Goal: Information Seeking & Learning: Learn about a topic

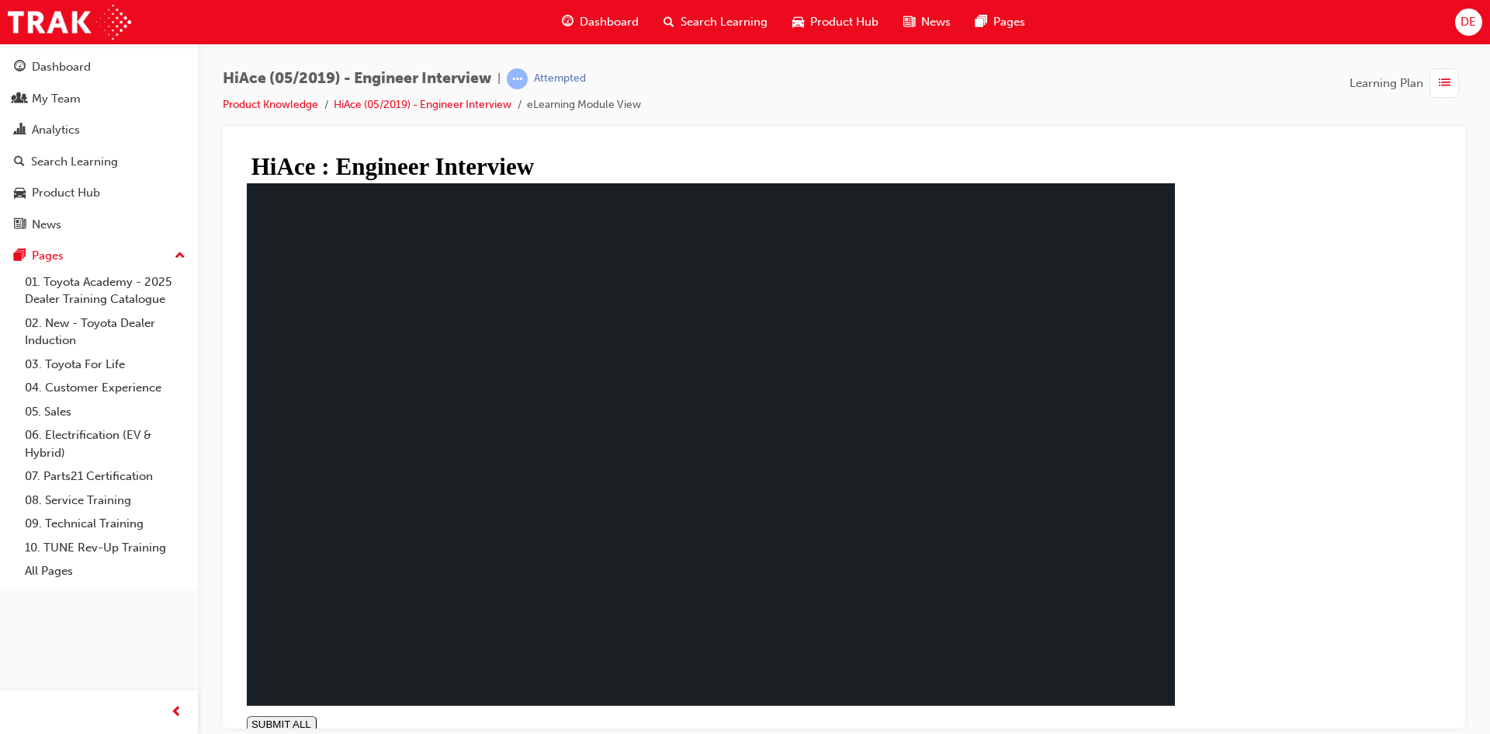
drag, startPoint x: 1119, startPoint y: 606, endPoint x: 473, endPoint y: 561, distance: 646.6
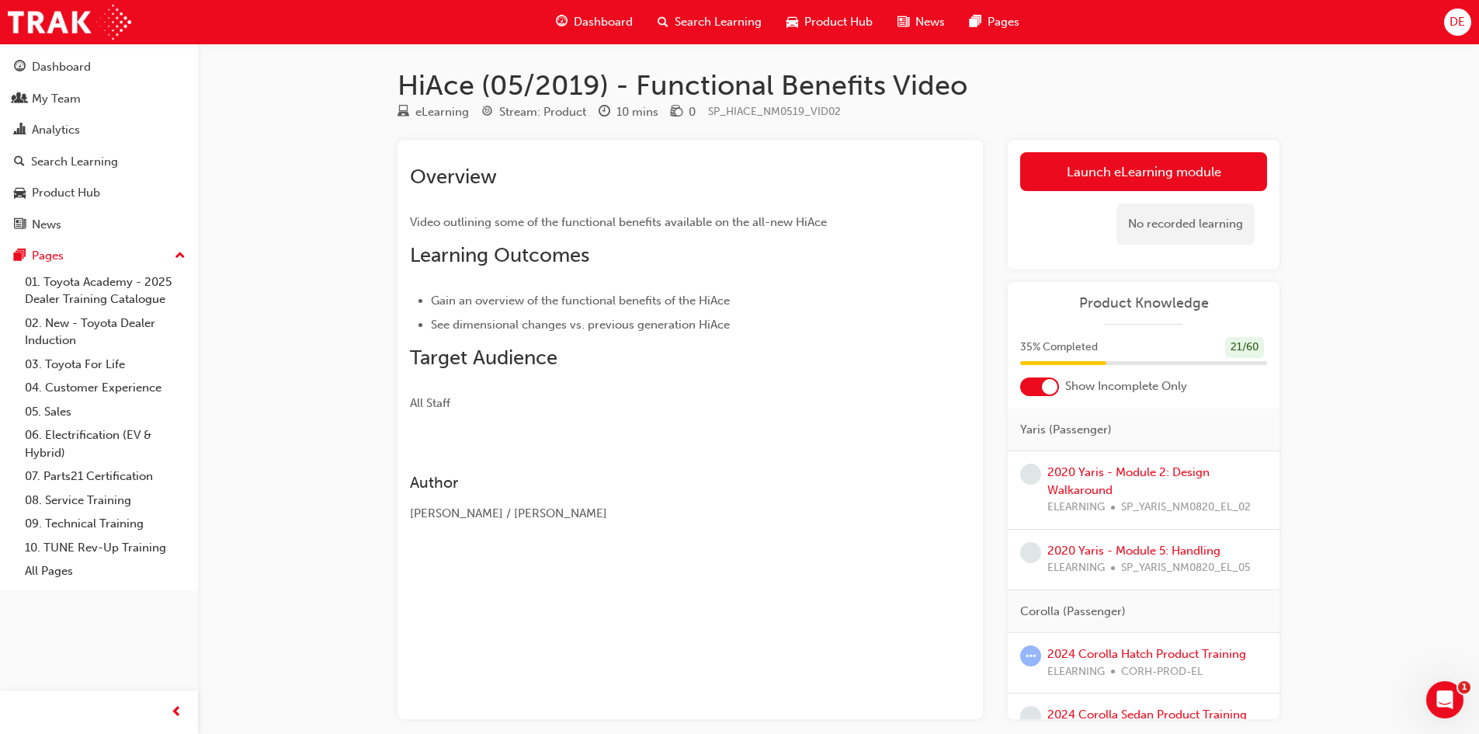
click at [1124, 175] on link "Launch eLearning module" at bounding box center [1143, 171] width 247 height 39
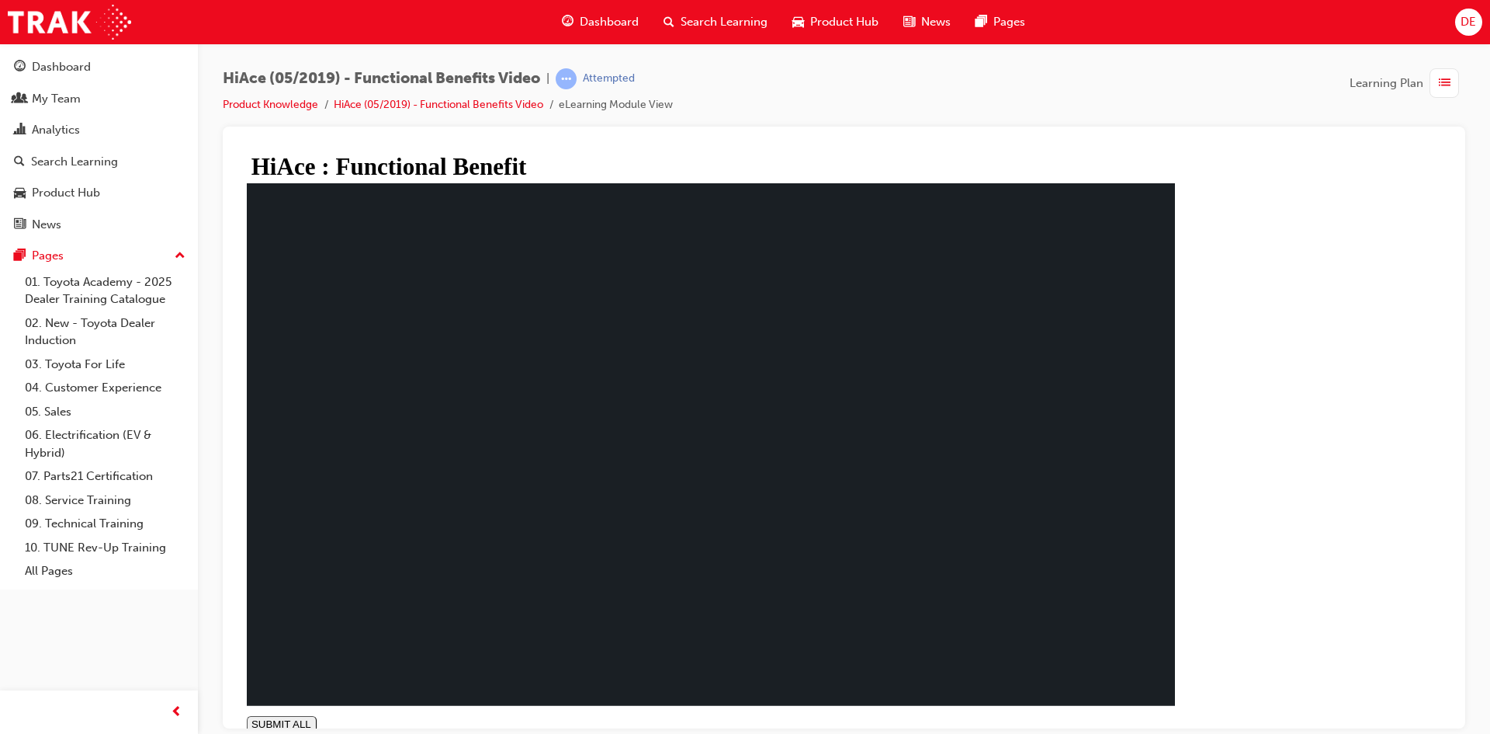
type input "0.996"
